Goal: Check status: Check status

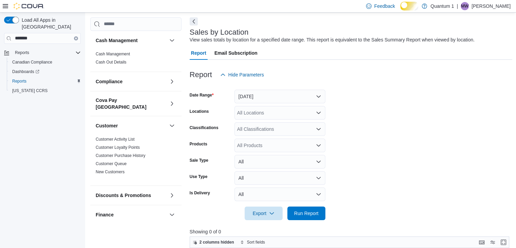
scroll to position [23, 0]
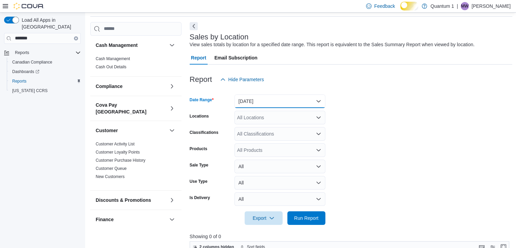
click at [316, 104] on button "[DATE]" at bounding box center [279, 101] width 91 height 14
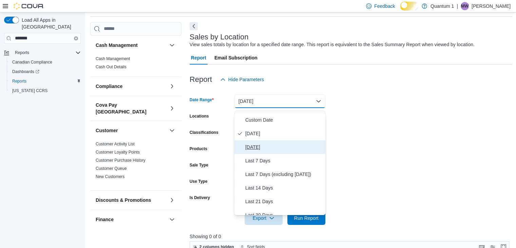
click at [257, 151] on span "[DATE]" at bounding box center [283, 147] width 77 height 8
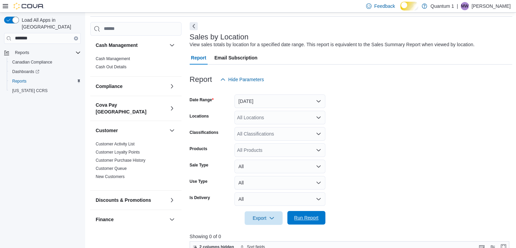
click at [299, 221] on span "Run Report" at bounding box center [306, 217] width 24 height 7
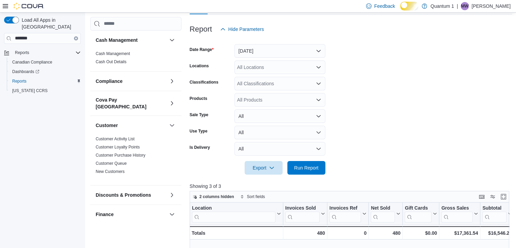
scroll to position [57, 0]
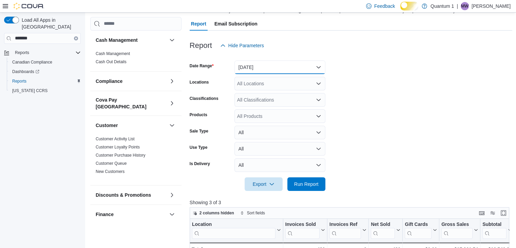
click at [251, 71] on button "[DATE]" at bounding box center [279, 67] width 91 height 14
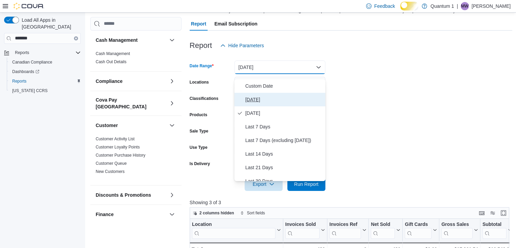
click at [253, 102] on span "[DATE]" at bounding box center [283, 99] width 77 height 8
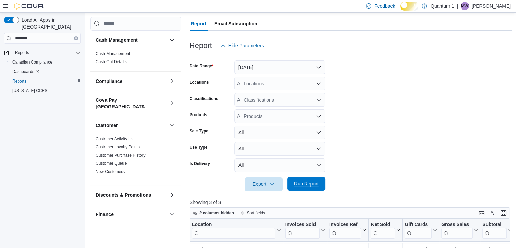
click at [306, 187] on span "Run Report" at bounding box center [306, 183] width 24 height 7
